Goal: Register for event/course

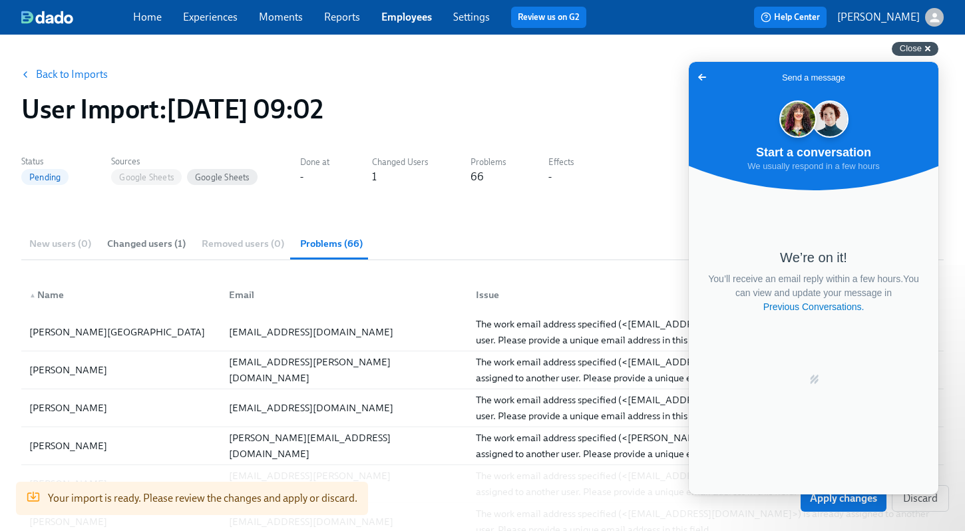
click at [906, 47] on span "Close" at bounding box center [911, 48] width 22 height 10
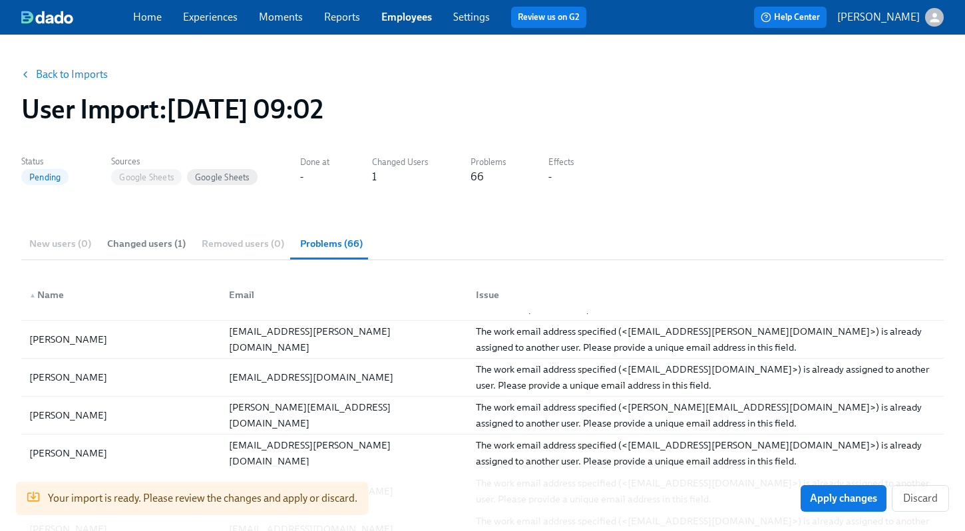
scroll to position [31, 0]
click at [937, 497] on span "Discard" at bounding box center [920, 498] width 35 height 13
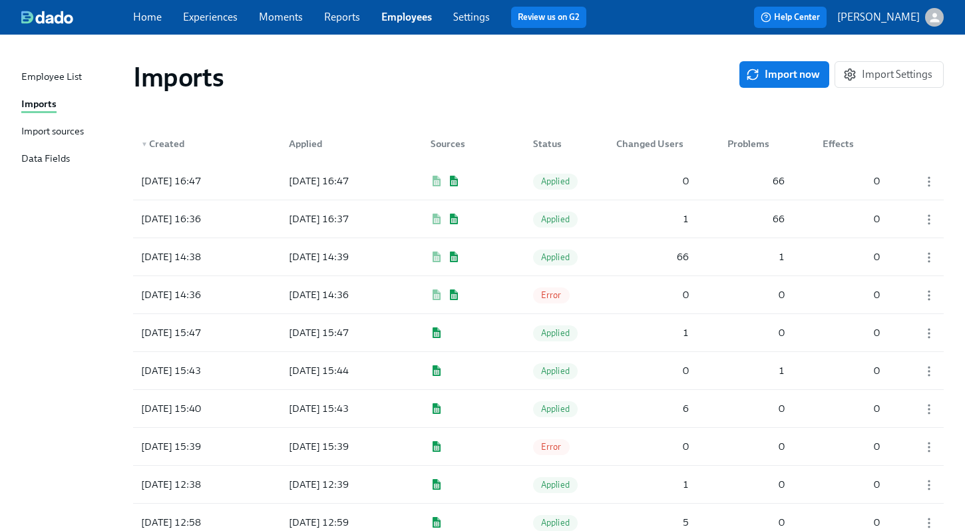
click at [211, 19] on link "Experiences" at bounding box center [210, 17] width 55 height 13
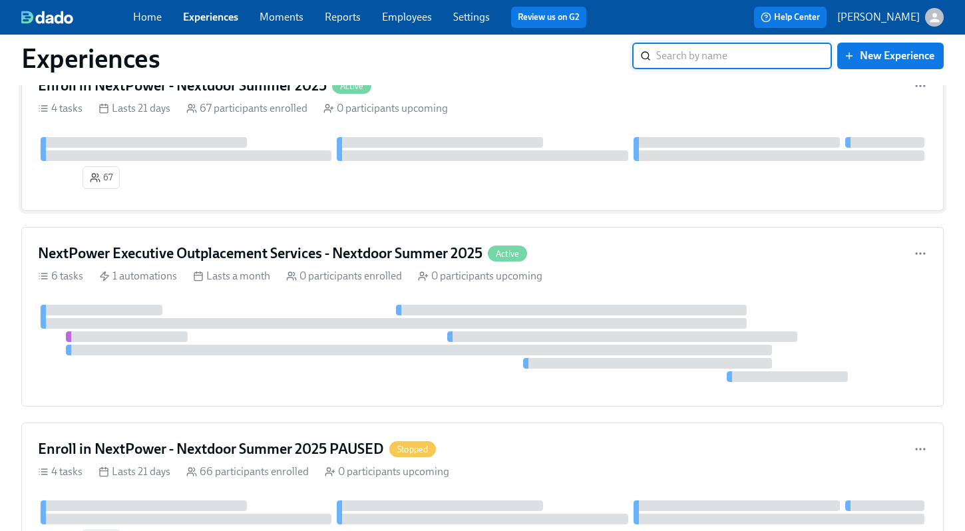
scroll to position [57, 0]
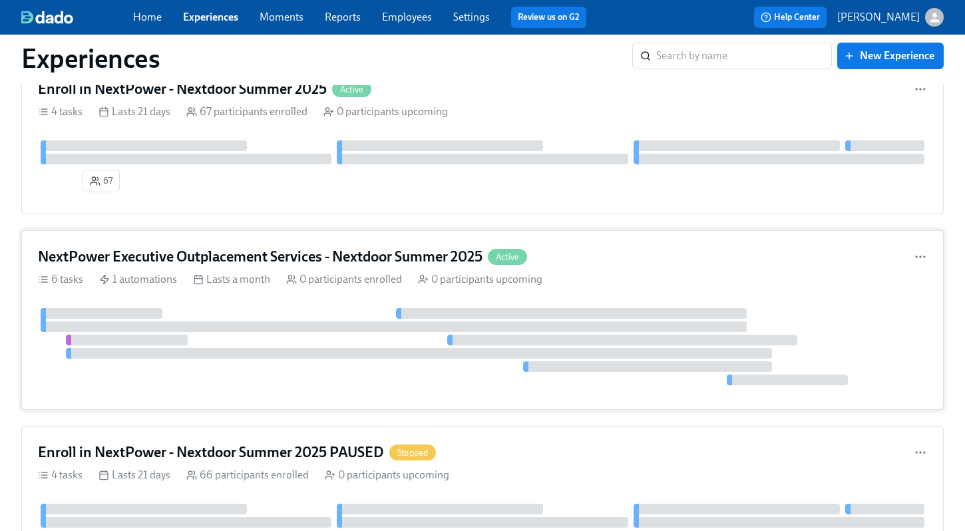
click at [222, 254] on h4 "NextPower Executive Outplacement Services - Nextdoor Summer 2025" at bounding box center [260, 257] width 444 height 20
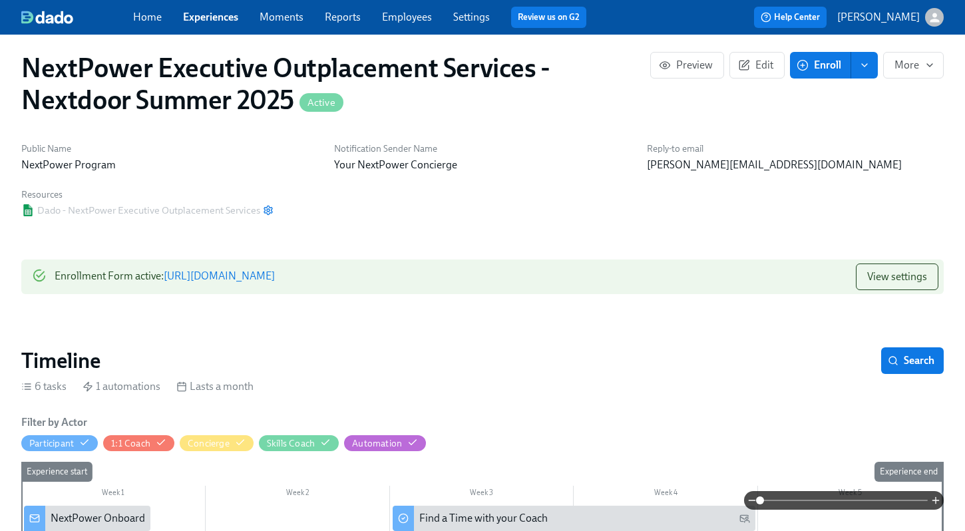
scroll to position [10, 0]
click at [886, 277] on span "View settings" at bounding box center [897, 275] width 60 height 13
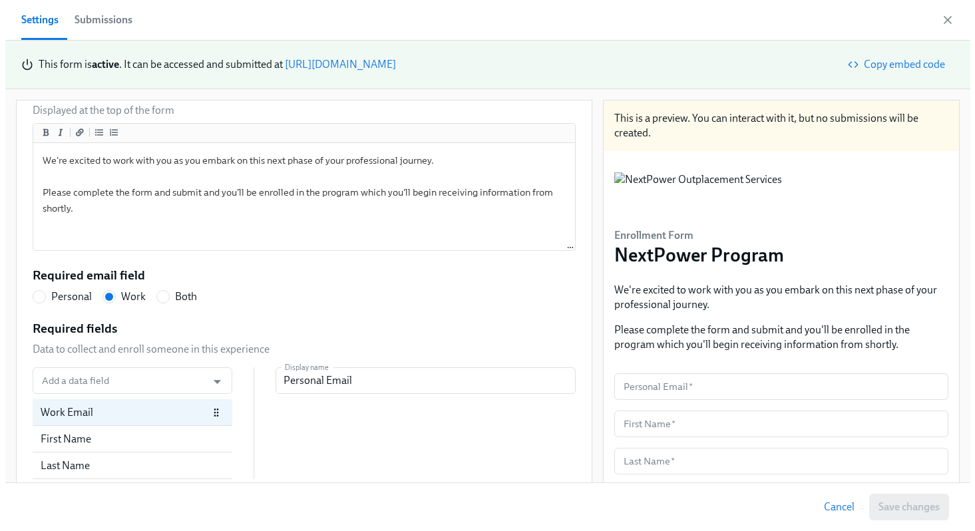
scroll to position [190, 0]
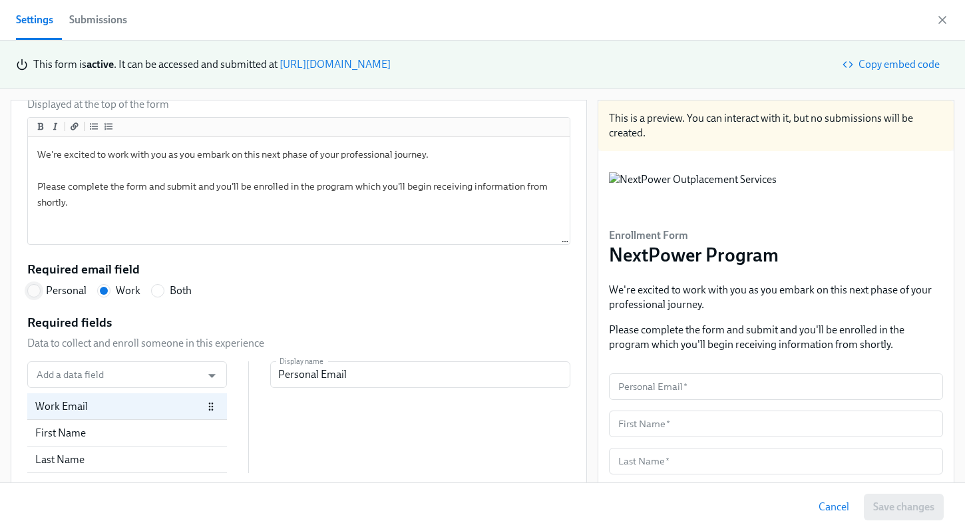
click at [36, 292] on input "Personal" at bounding box center [34, 291] width 12 height 12
radio input "true"
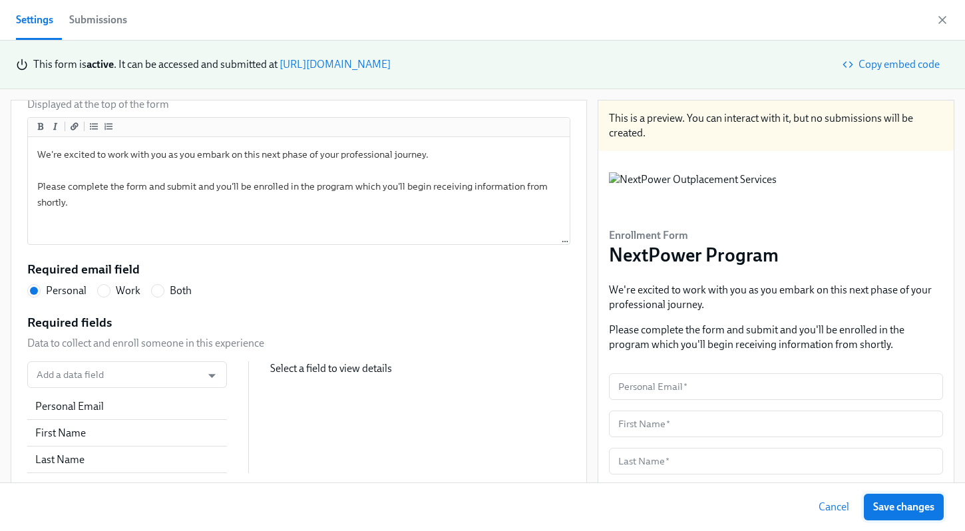
click at [898, 509] on span "Save changes" at bounding box center [903, 506] width 61 height 13
radio input "true"
click at [89, 17] on div "Submissions" at bounding box center [98, 20] width 58 height 19
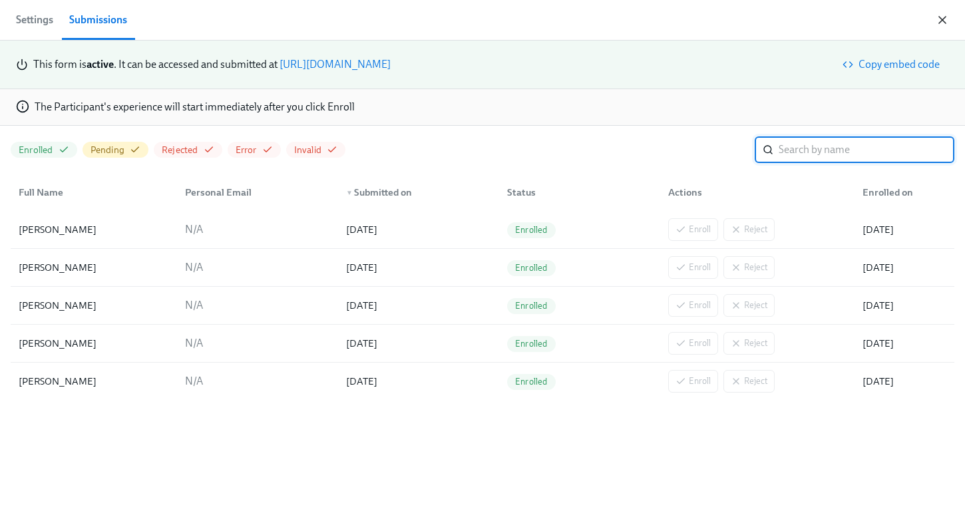
click at [939, 17] on icon "button" at bounding box center [941, 19] width 13 height 13
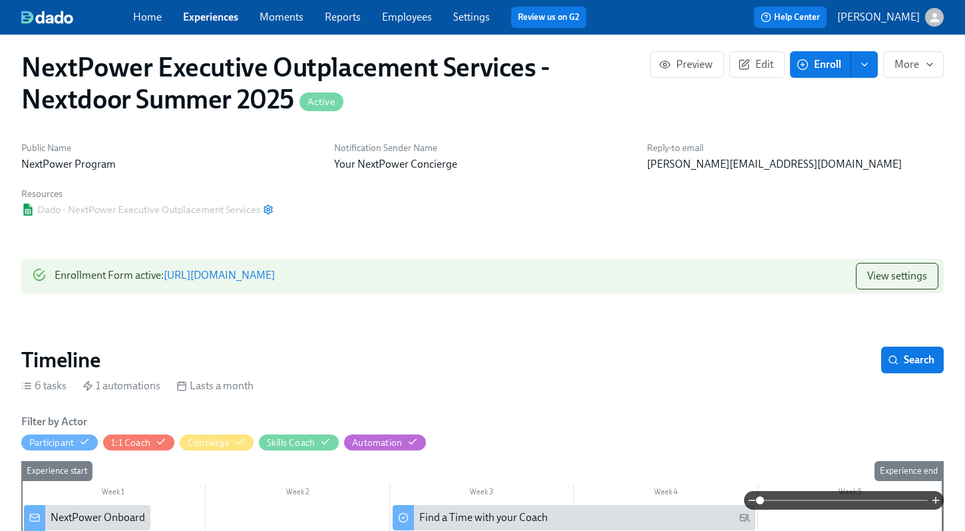
click at [838, 64] on span "Enroll" at bounding box center [820, 64] width 42 height 13
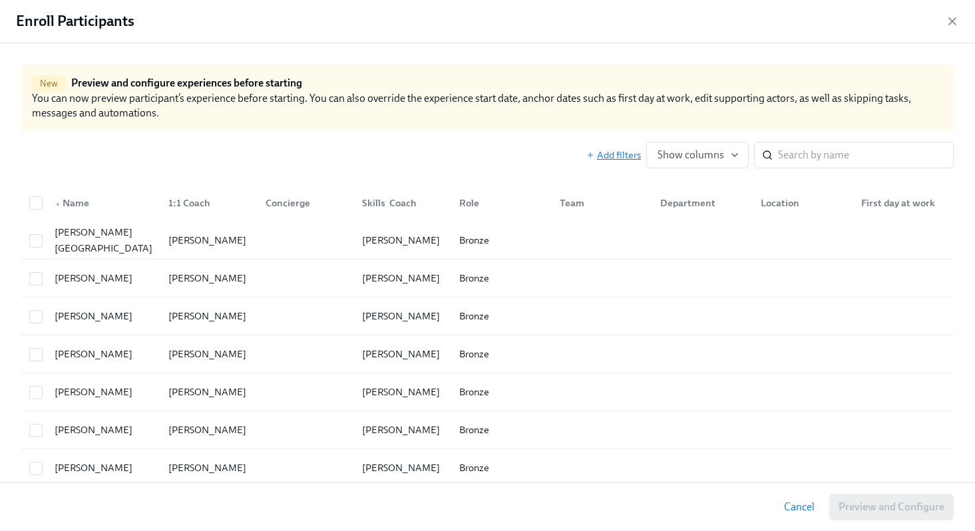
click at [613, 153] on span "Add filters" at bounding box center [613, 154] width 55 height 13
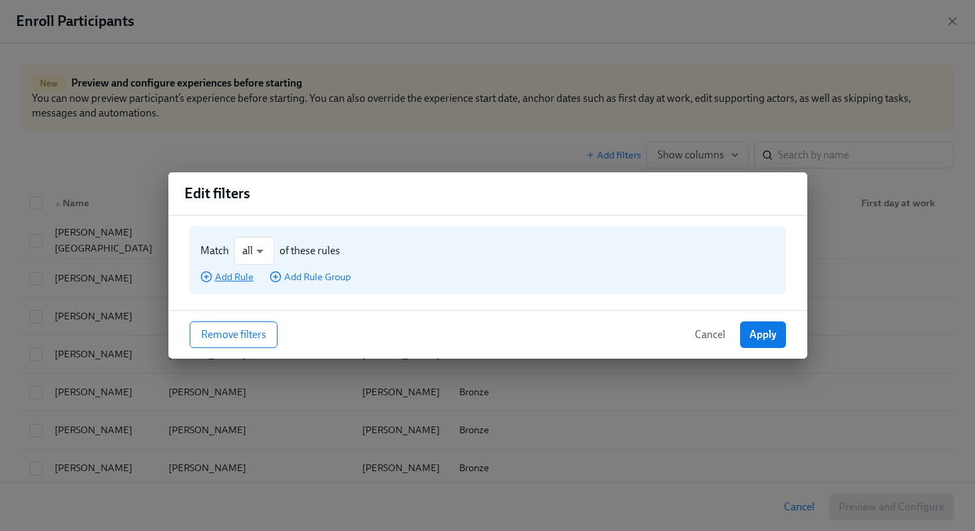
click at [230, 279] on span "Add Rule" at bounding box center [226, 276] width 53 height 13
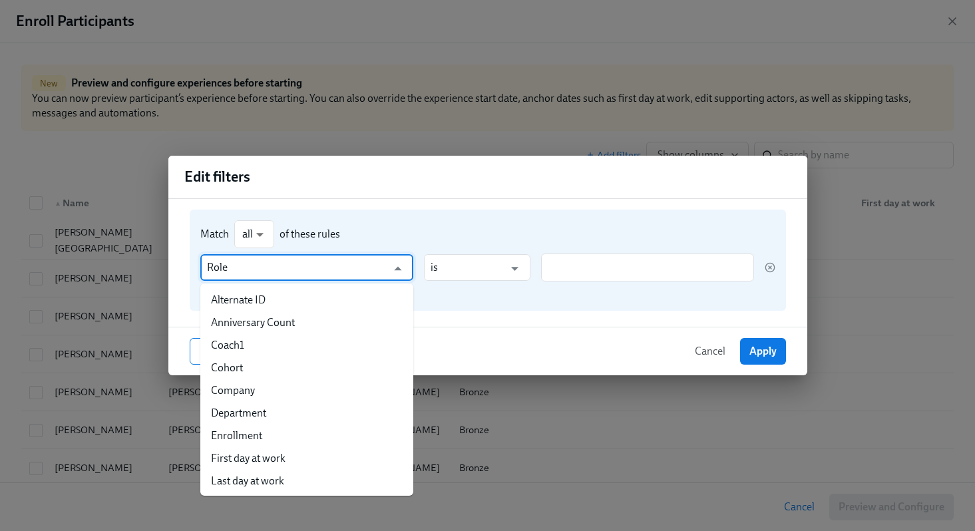
click at [238, 271] on input "Role" at bounding box center [297, 267] width 180 height 27
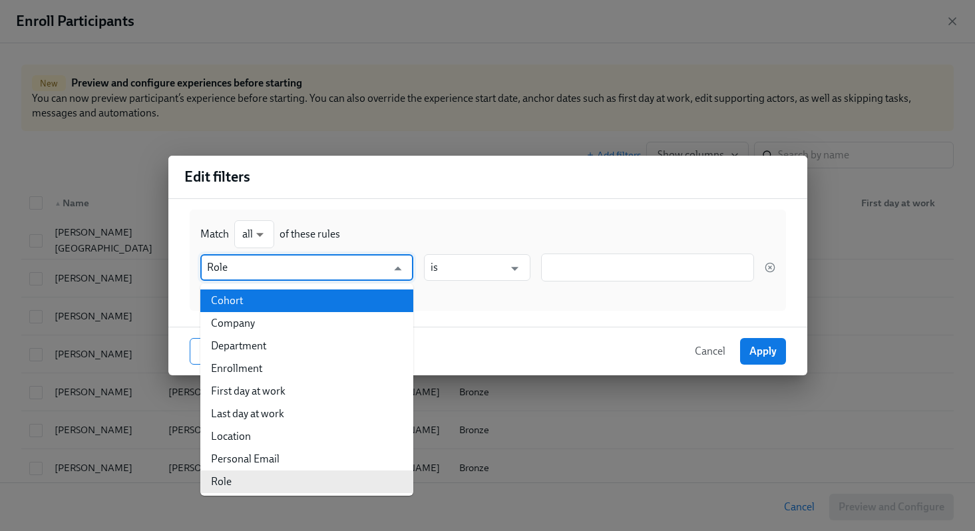
click at [240, 304] on li "Cohort" at bounding box center [306, 300] width 213 height 23
type input "Cohort"
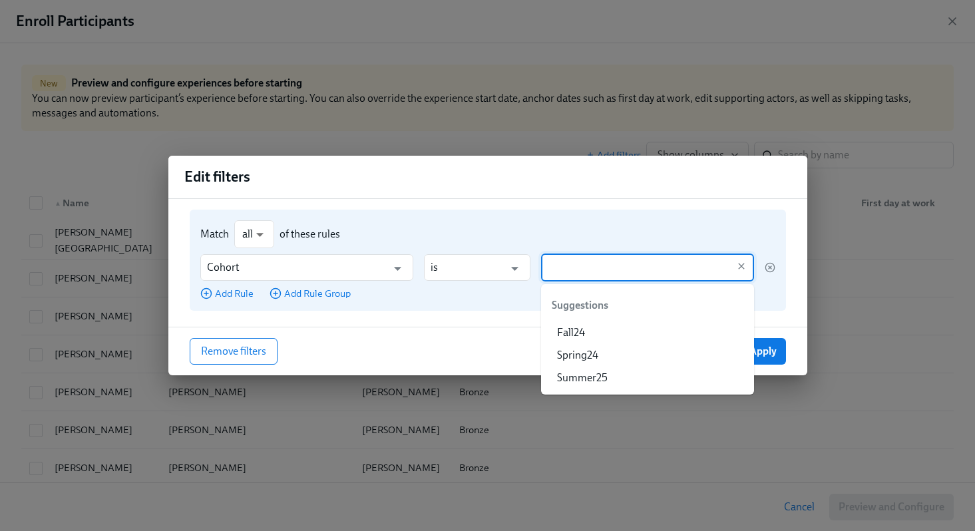
click at [550, 268] on input "text" at bounding box center [638, 267] width 180 height 28
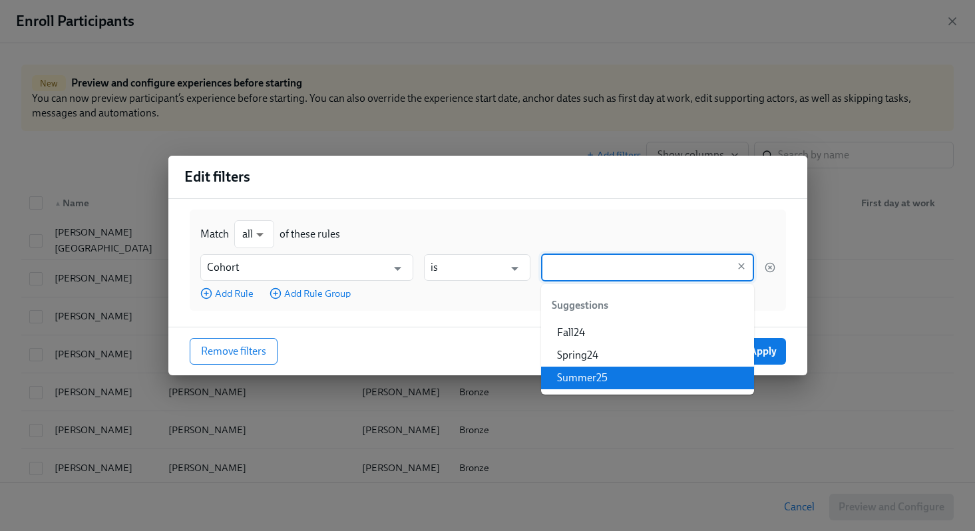
click at [580, 369] on li "Summer25" at bounding box center [647, 378] width 213 height 23
type input "Summer25"
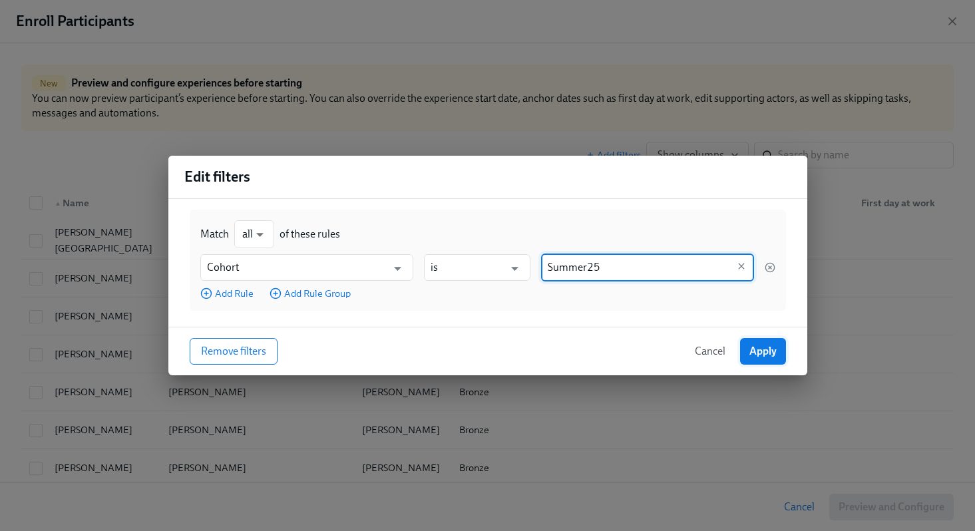
click at [760, 357] on span "Apply" at bounding box center [762, 351] width 27 height 13
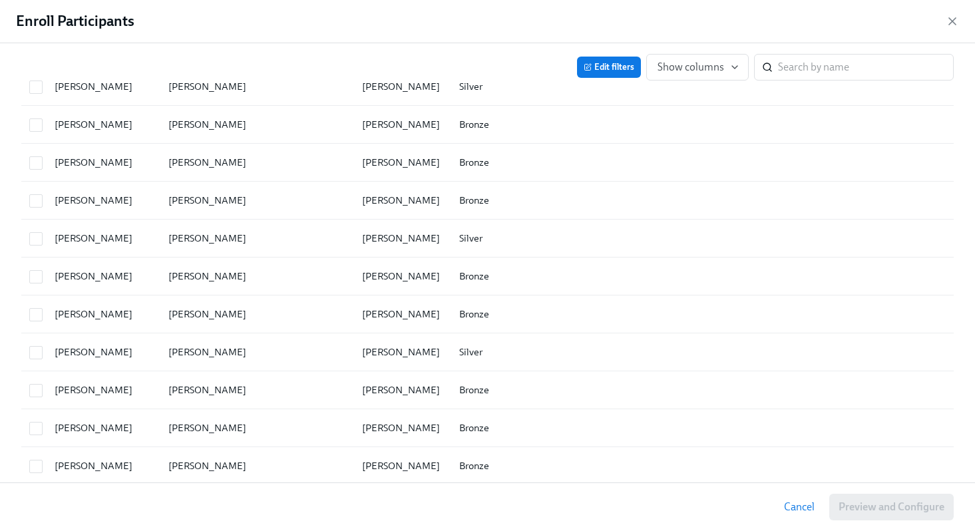
scroll to position [458, 0]
click at [37, 352] on input "checkbox" at bounding box center [36, 352] width 12 height 12
checkbox input "true"
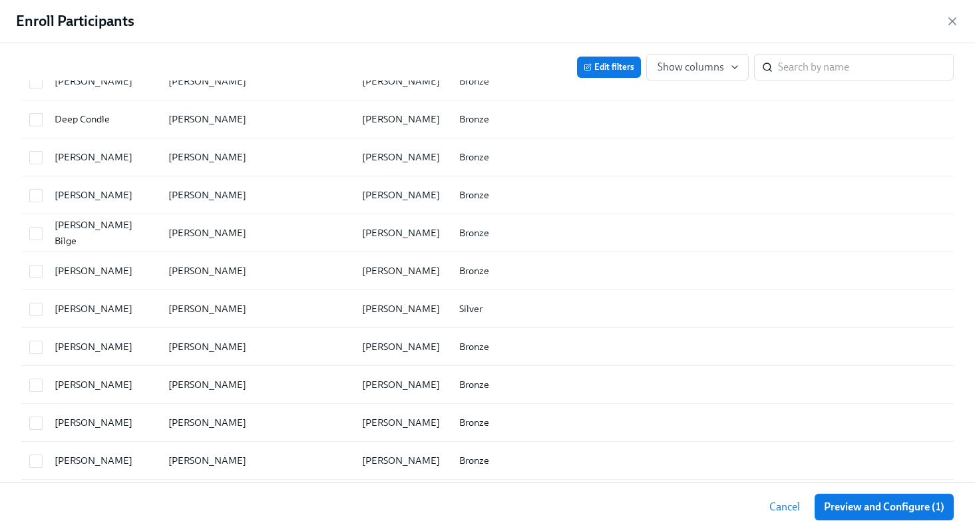
scroll to position [888, 0]
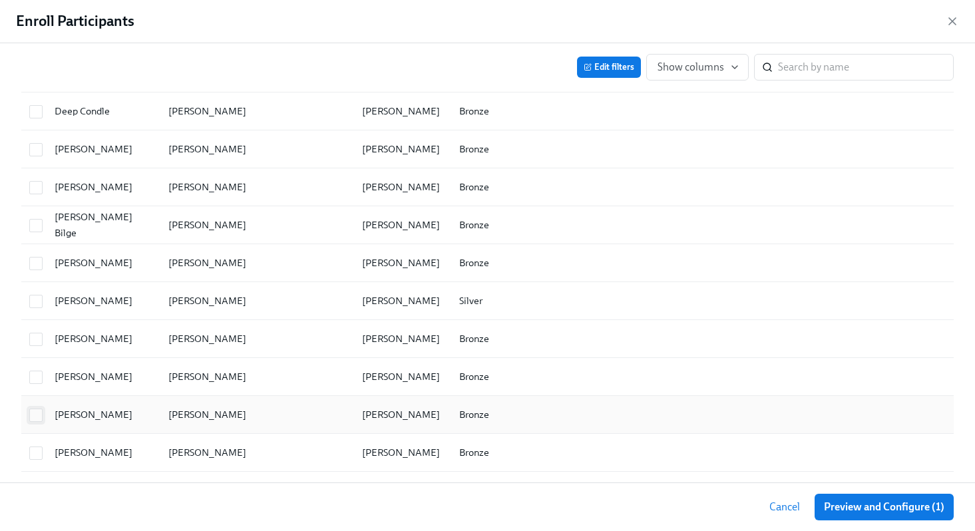
click at [35, 415] on input "checkbox" at bounding box center [36, 415] width 12 height 12
checkbox input "true"
click at [33, 377] on input "checkbox" at bounding box center [36, 377] width 12 height 12
checkbox input "true"
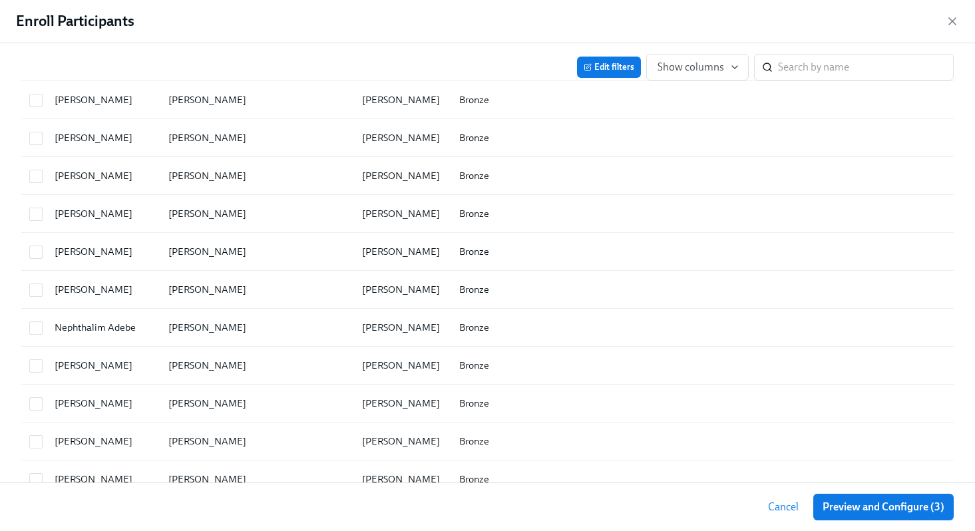
scroll to position [1666, 0]
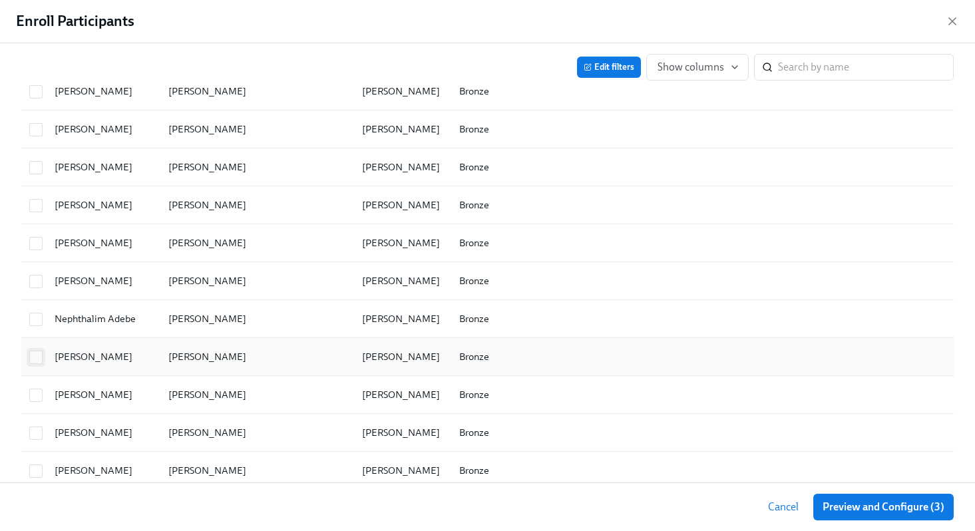
click at [38, 357] on input "checkbox" at bounding box center [36, 357] width 12 height 12
click at [36, 360] on input "checkbox" at bounding box center [36, 357] width 12 height 12
checkbox input "false"
click at [864, 508] on span "Preview and Configure (3)" at bounding box center [883, 506] width 122 height 13
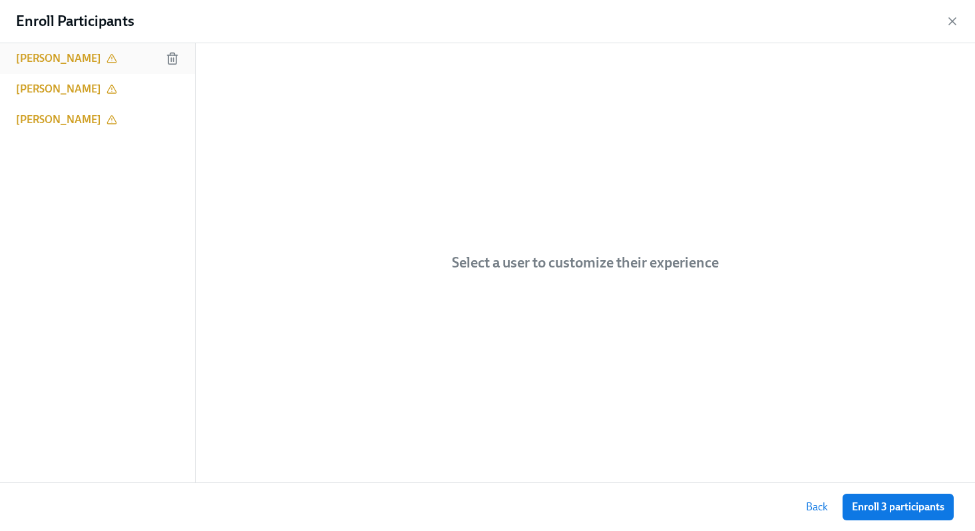
click at [86, 57] on h6 "[PERSON_NAME]" at bounding box center [58, 58] width 85 height 15
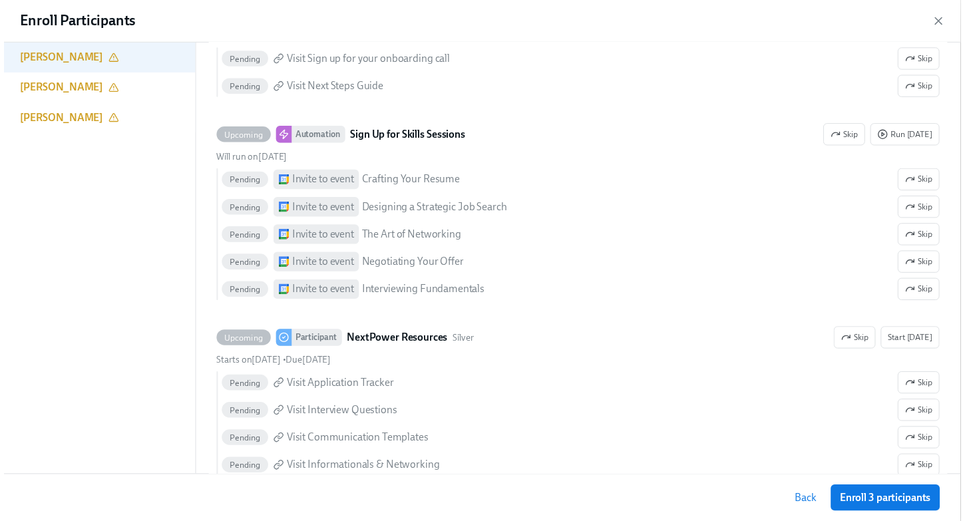
scroll to position [554, 0]
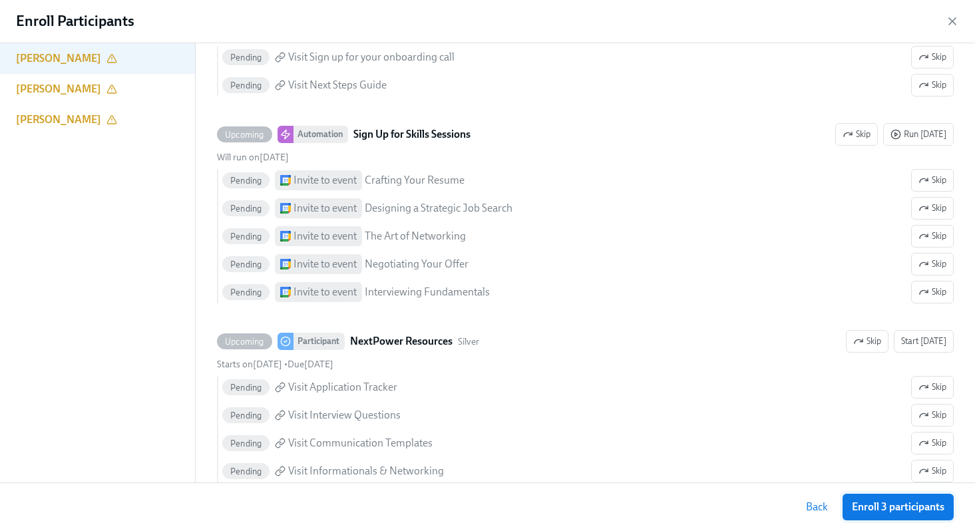
click at [886, 505] on span "Enroll 3 participants" at bounding box center [898, 506] width 92 height 13
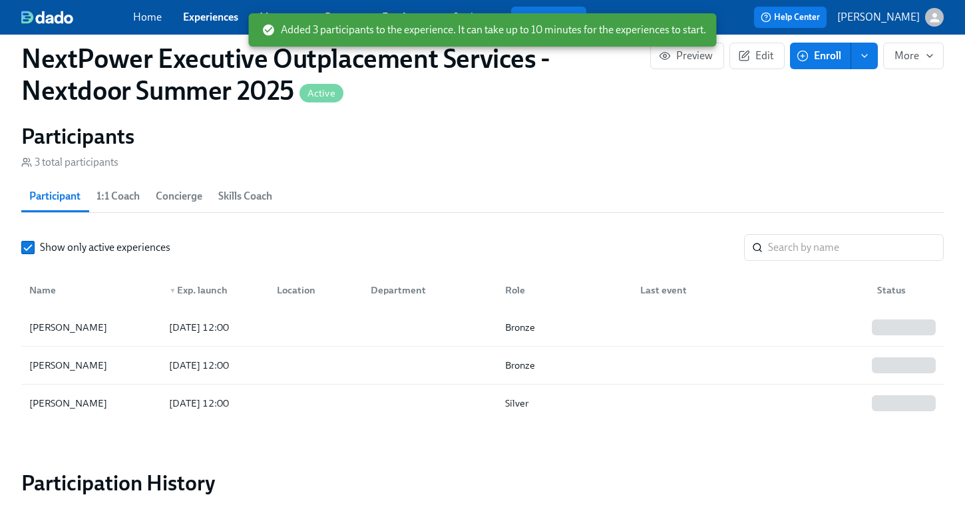
scroll to position [1079, 0]
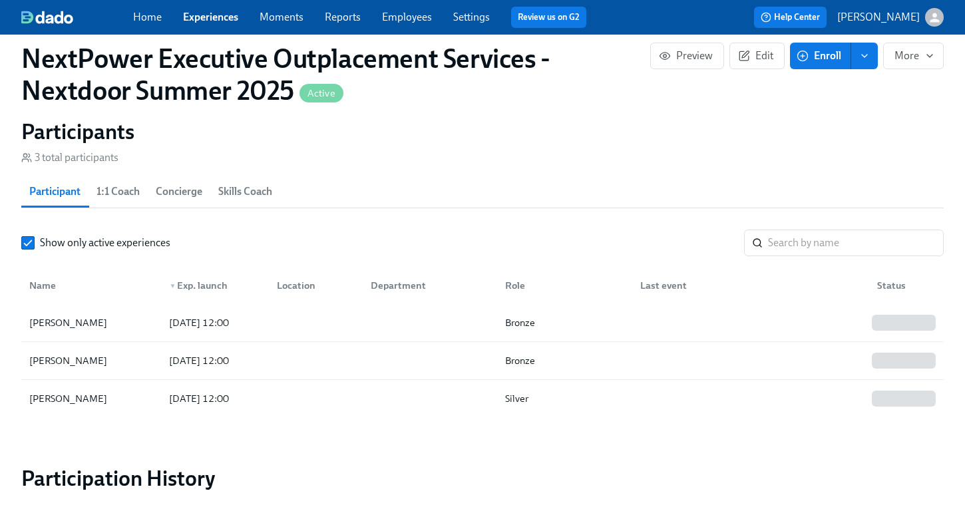
click at [790, 43] on button "Enroll" at bounding box center [820, 56] width 61 height 27
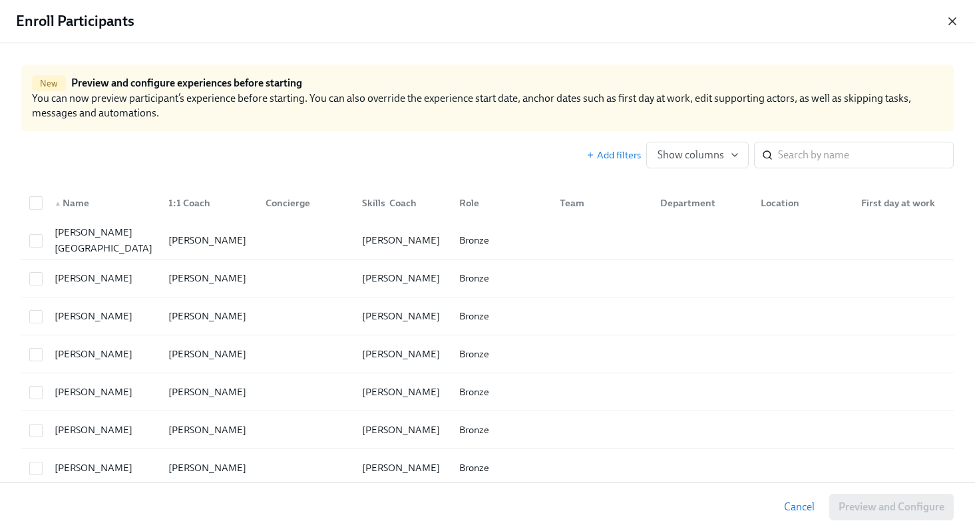
click at [951, 19] on icon "button" at bounding box center [951, 21] width 13 height 13
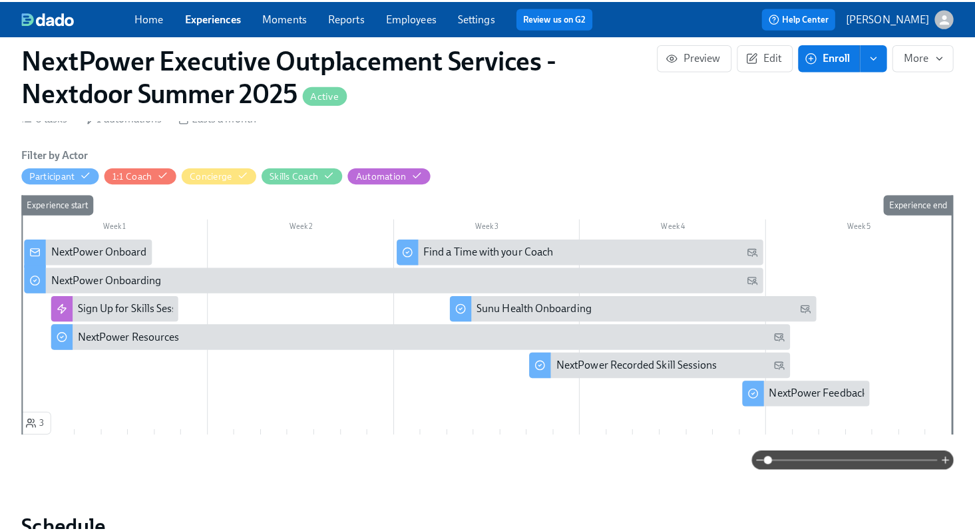
scroll to position [266, 0]
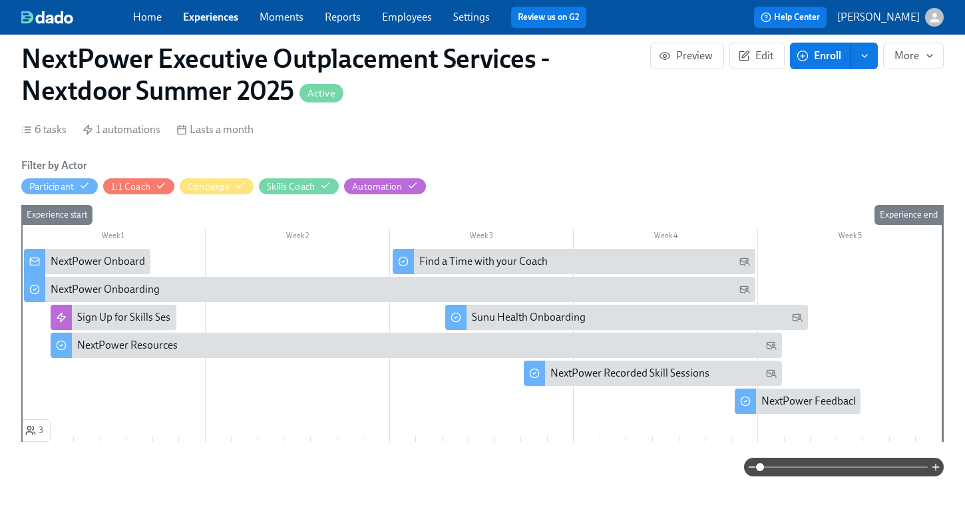
click at [96, 257] on div "NextPower Onboarding" at bounding box center [105, 261] width 109 height 15
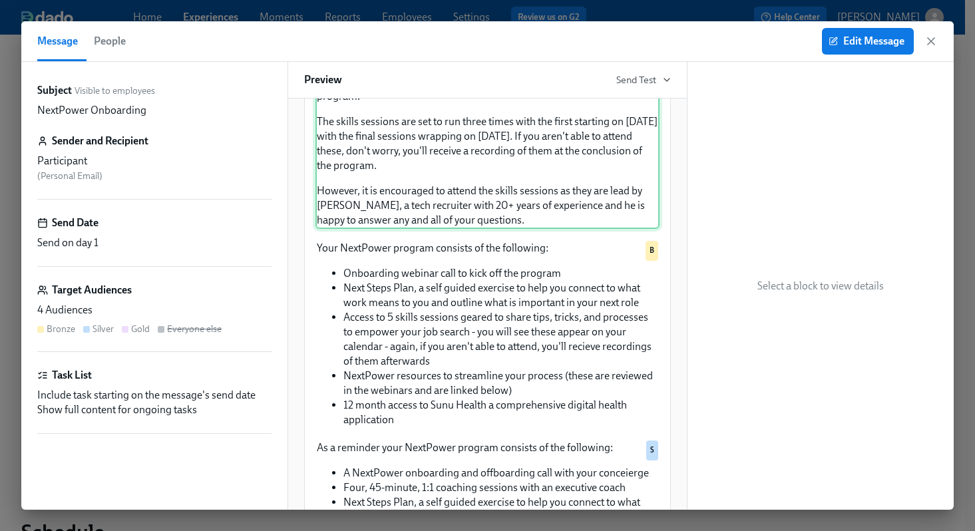
scroll to position [133, 0]
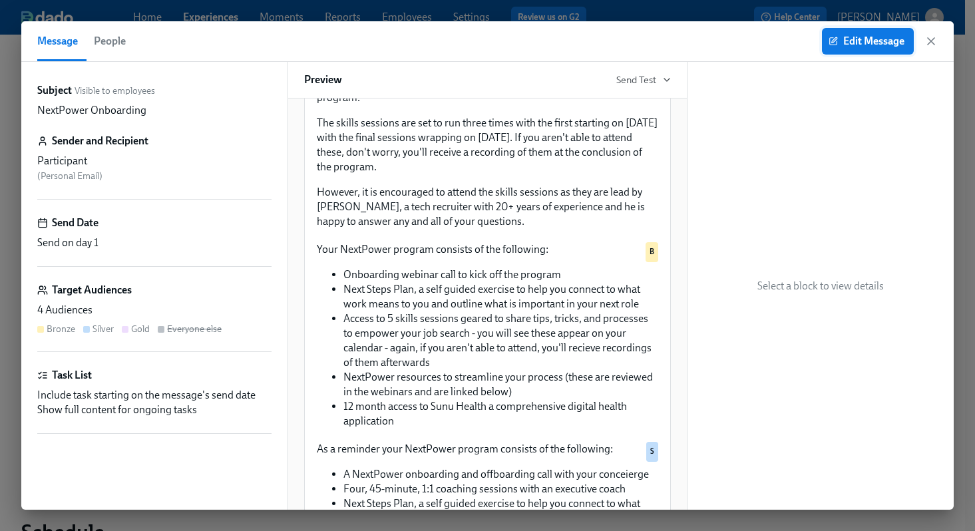
click at [863, 49] on button "Edit Message" at bounding box center [868, 41] width 92 height 27
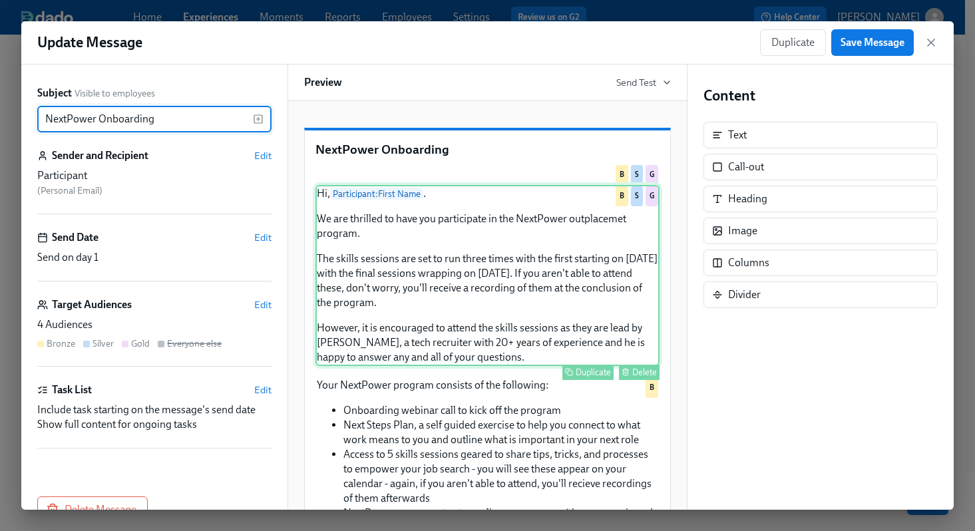
click at [407, 345] on div "Hi, Participant : First Name . We are thrilled to have you participate in the N…" at bounding box center [487, 275] width 344 height 181
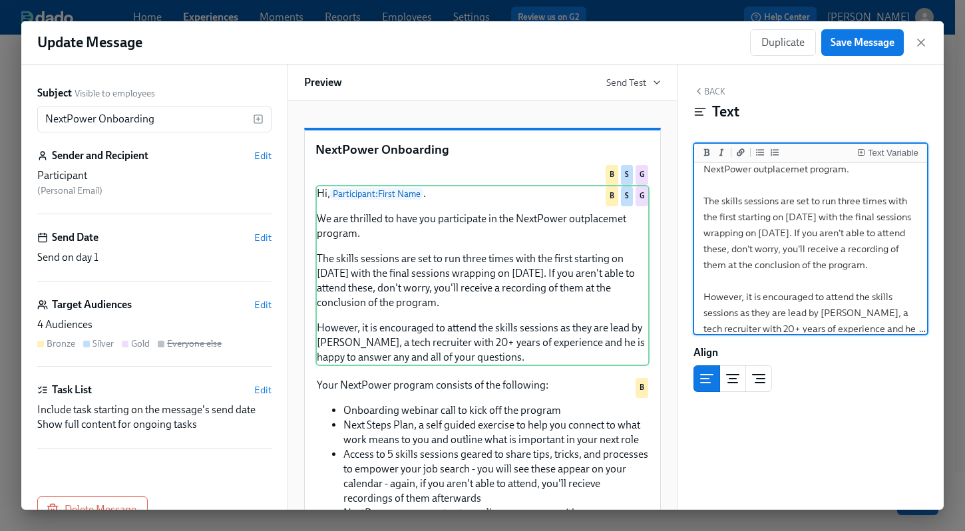
scroll to position [49, 0]
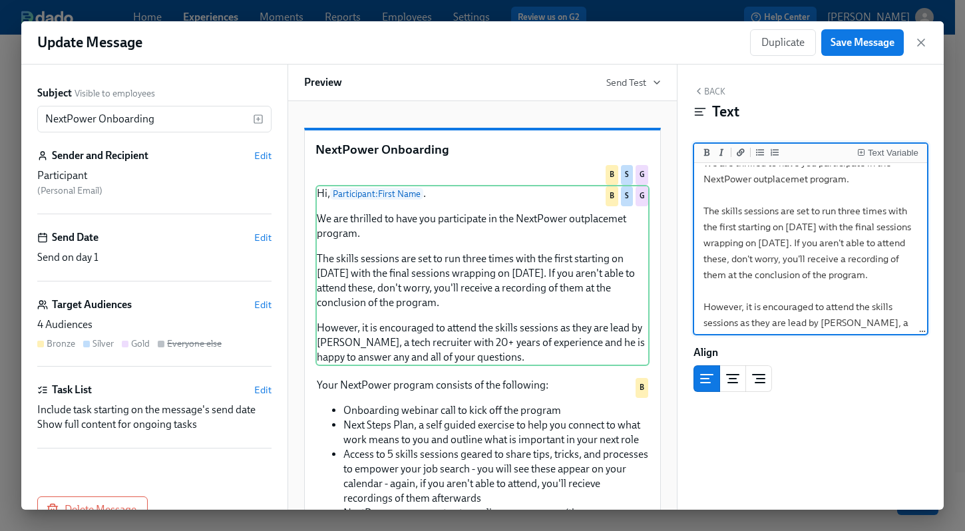
drag, startPoint x: 902, startPoint y: 318, endPoint x: 701, endPoint y: 204, distance: 230.9
click at [701, 204] on textarea "Hi, {{ participant.firstName }}. We are thrilled to have you participate in the…" at bounding box center [811, 242] width 228 height 253
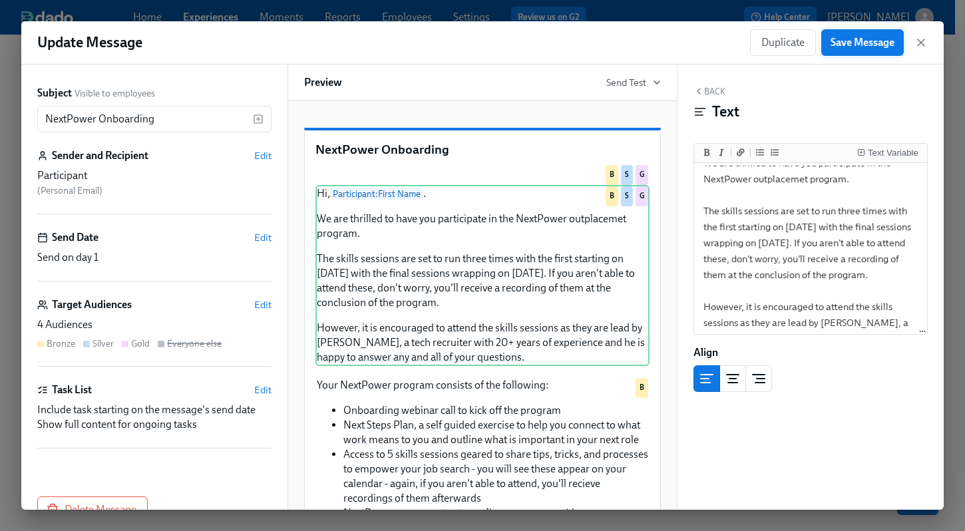
click at [859, 41] on span "Save Message" at bounding box center [862, 42] width 64 height 13
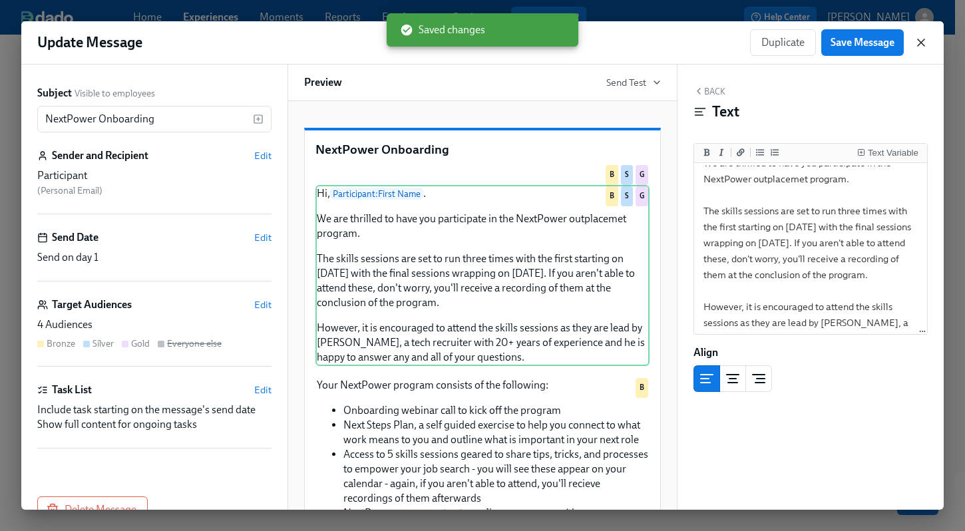
click at [921, 41] on icon "button" at bounding box center [920, 42] width 13 height 13
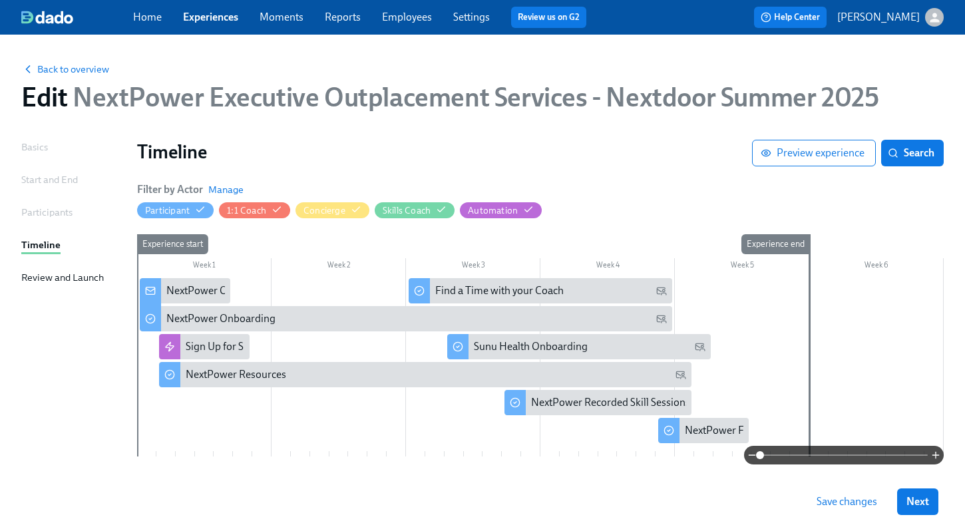
scroll to position [40, 0]
